Goal: Task Accomplishment & Management: Use online tool/utility

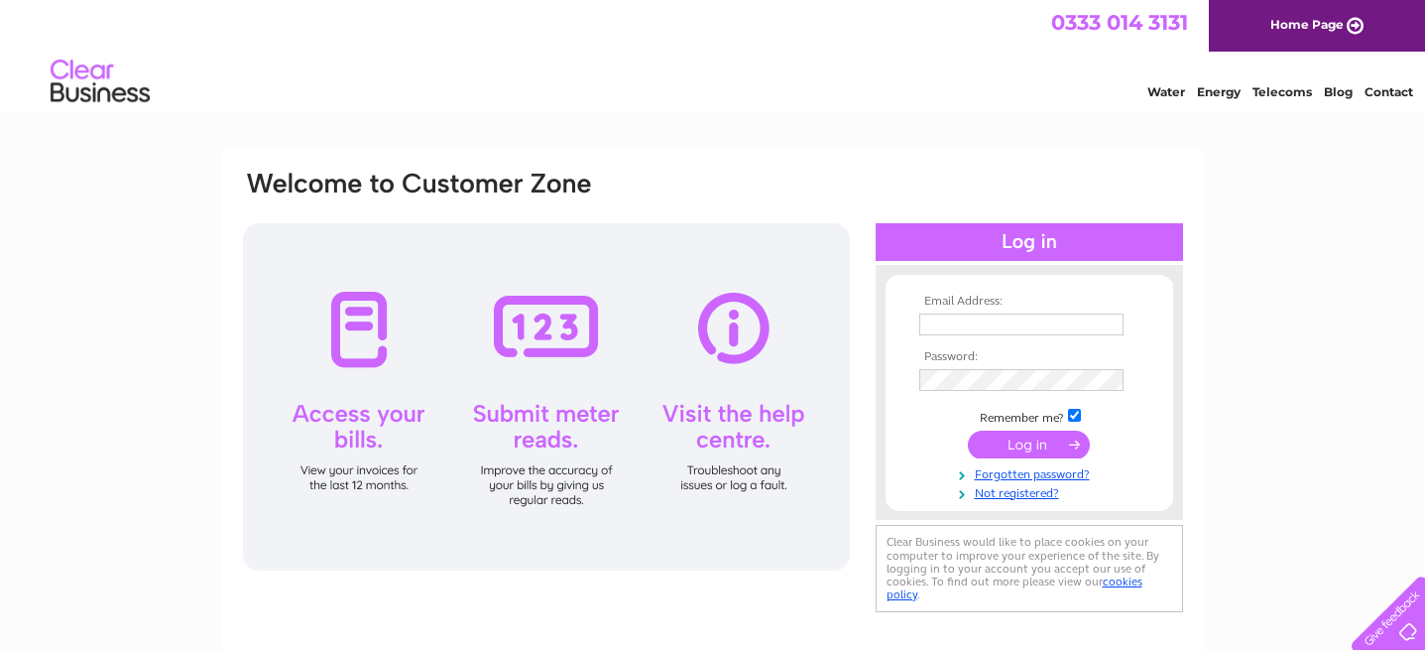
type input "[EMAIL_ADDRESS][DOMAIN_NAME]"
click at [1025, 447] on input "submit" at bounding box center [1029, 444] width 122 height 28
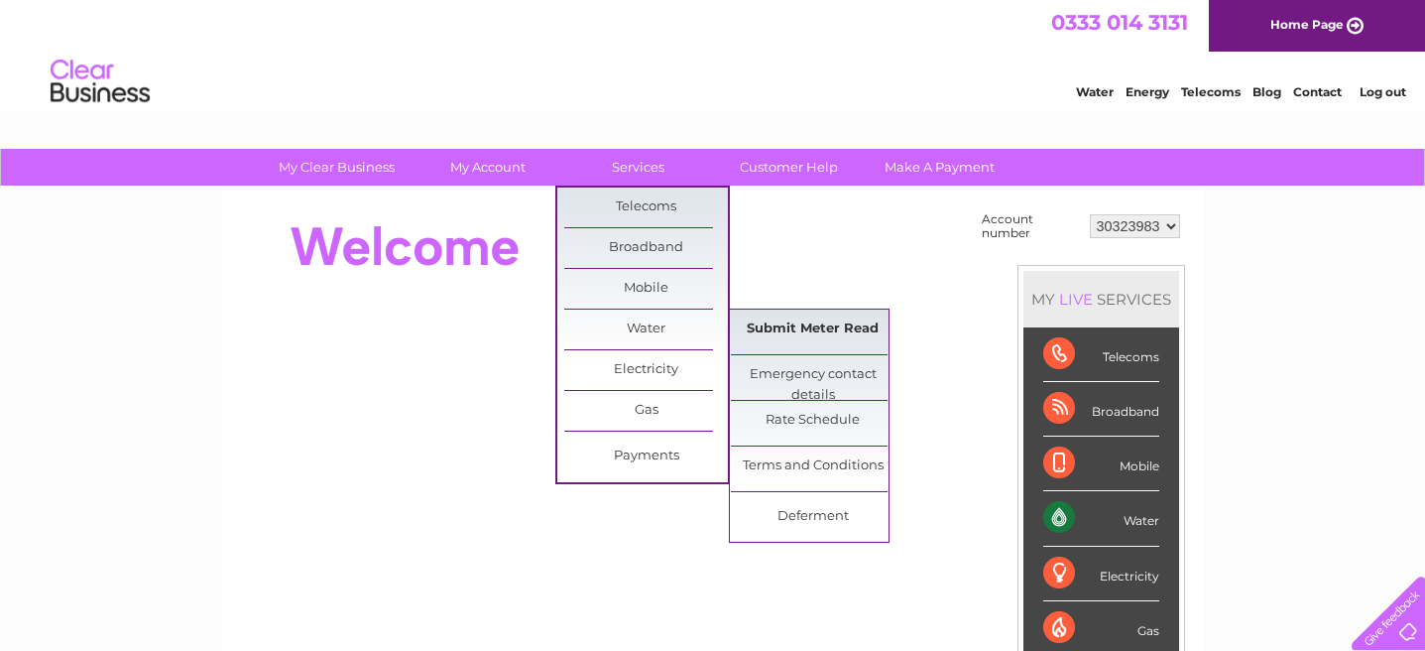
click at [766, 328] on link "Submit Meter Read" at bounding box center [813, 329] width 164 height 40
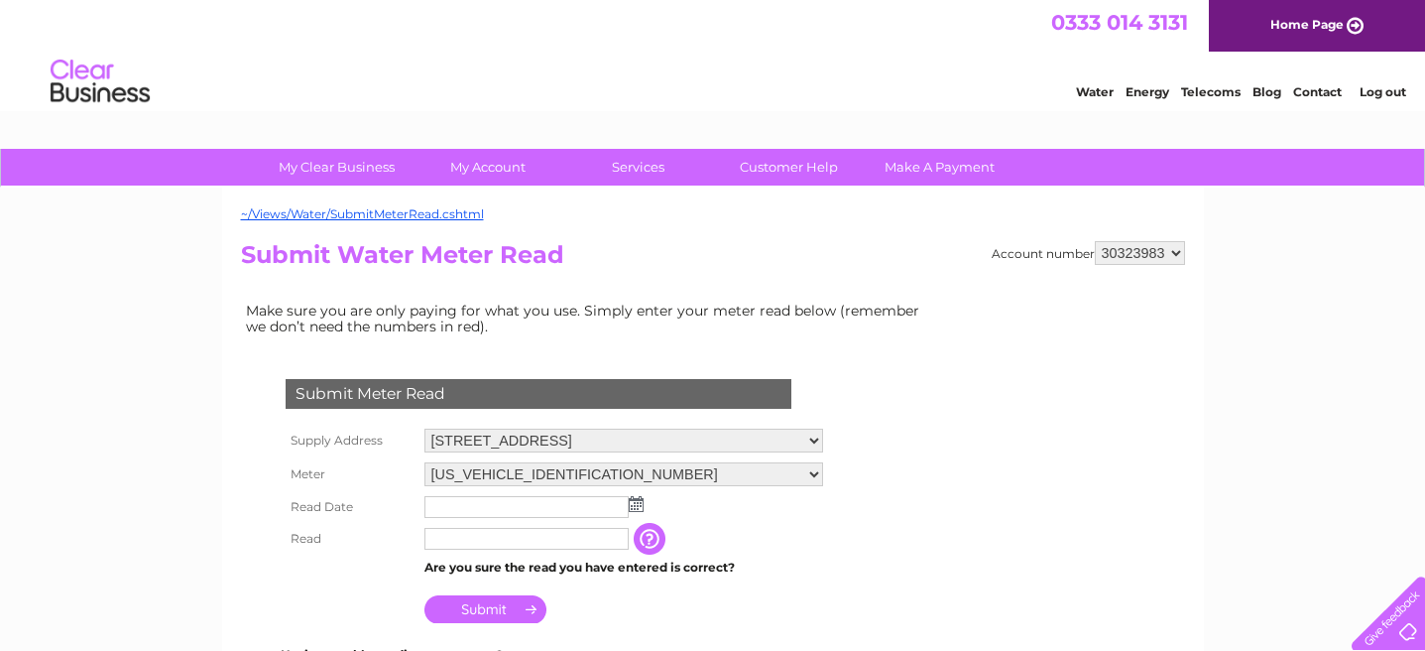
click at [550, 505] on input "text" at bounding box center [527, 507] width 204 height 22
click at [632, 507] on img at bounding box center [638, 505] width 15 height 16
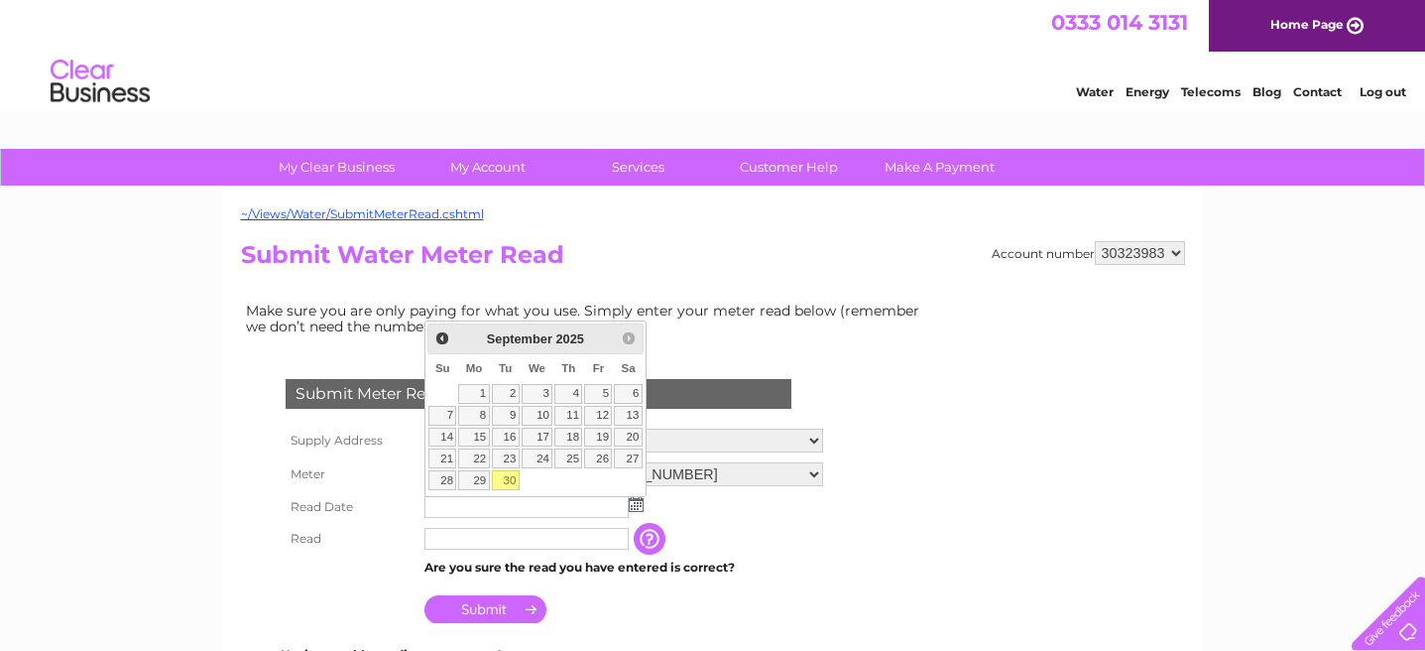
click at [508, 482] on link "30" at bounding box center [506, 480] width 28 height 20
type input "2025/09/30"
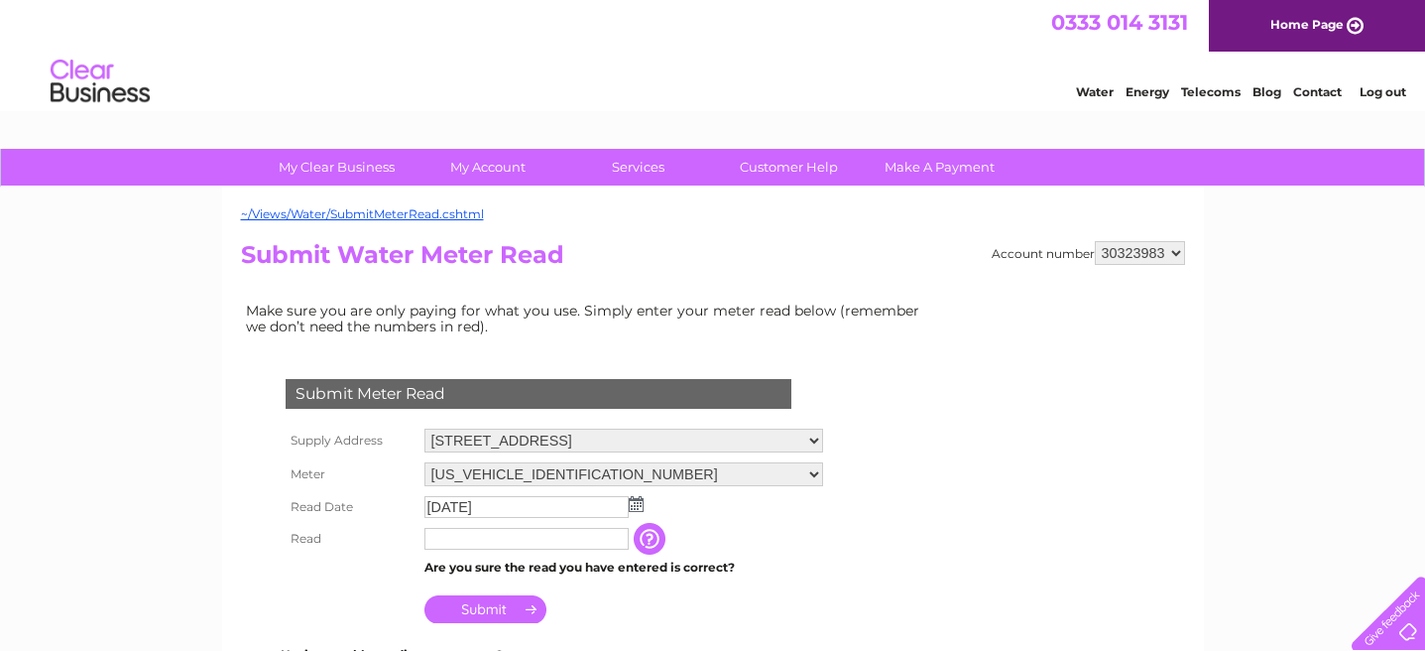
click at [506, 543] on input "text" at bounding box center [527, 539] width 204 height 22
type input "00010"
click at [515, 617] on input "Submit" at bounding box center [486, 609] width 122 height 28
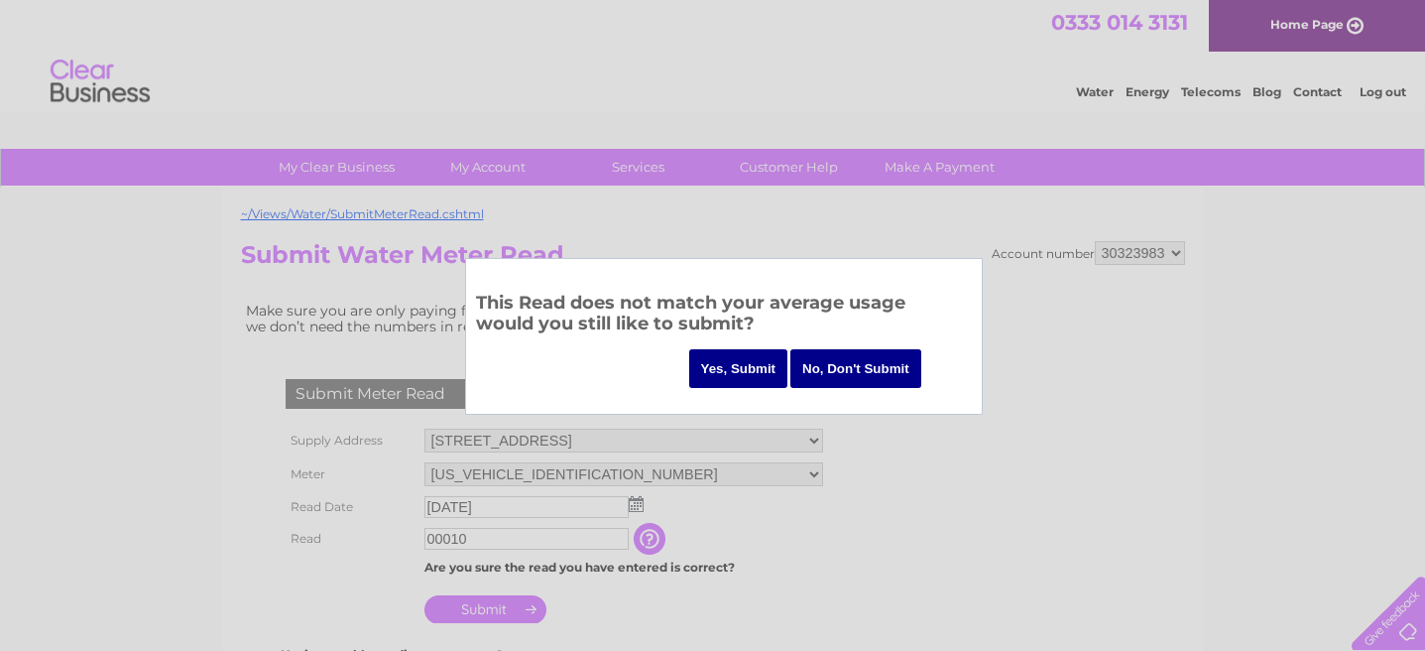
click at [733, 360] on input "Yes, Submit" at bounding box center [738, 368] width 99 height 39
